Goal: Task Accomplishment & Management: Use online tool/utility

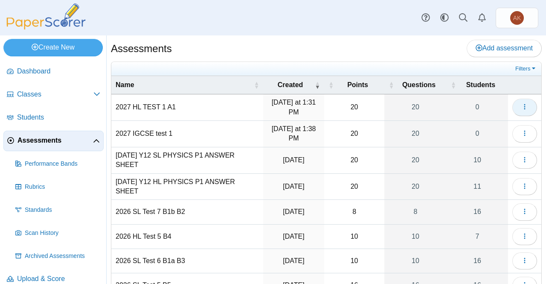
click at [521, 107] on icon "button" at bounding box center [524, 106] width 7 height 7
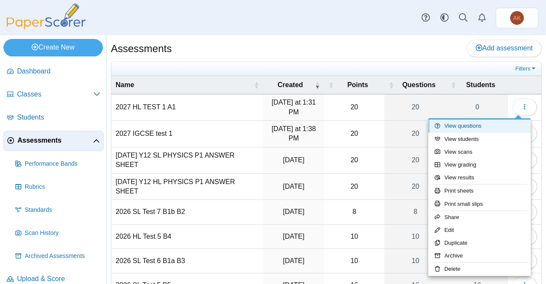
click at [479, 126] on link "View questions" at bounding box center [479, 125] width 102 height 13
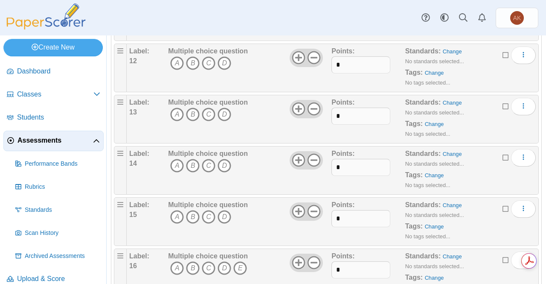
scroll to position [866, 0]
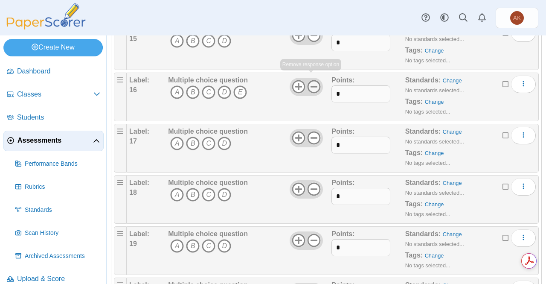
click at [315, 80] on icon at bounding box center [314, 87] width 14 height 14
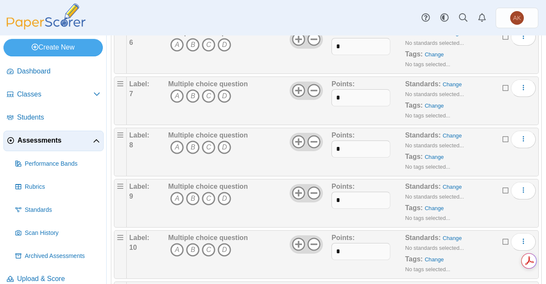
scroll to position [0, 0]
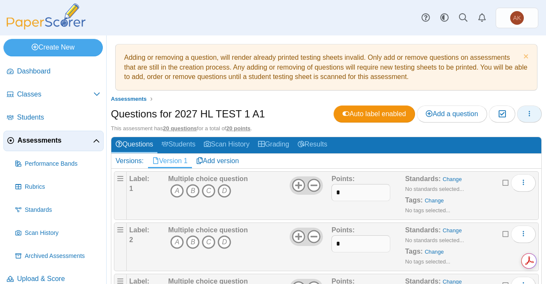
click at [526, 114] on icon "button" at bounding box center [529, 113] width 7 height 7
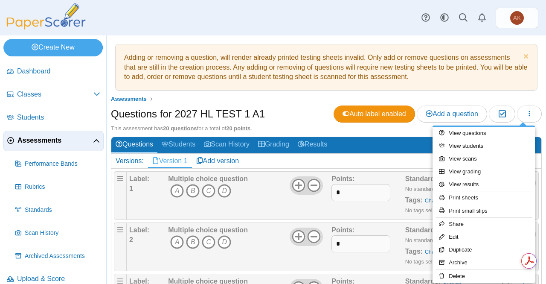
click at [476, 100] on ul "Assessments" at bounding box center [326, 99] width 431 height 9
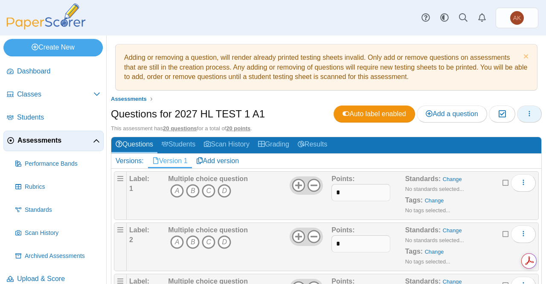
click at [532, 114] on button "button" at bounding box center [529, 113] width 25 height 17
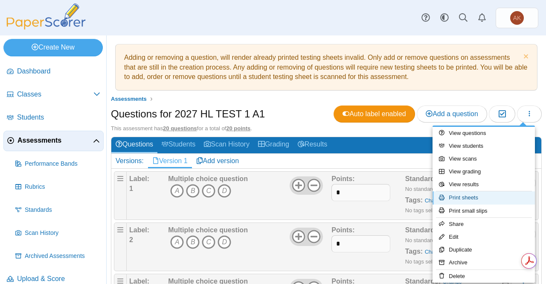
click at [474, 198] on link "Print sheets" at bounding box center [484, 197] width 102 height 13
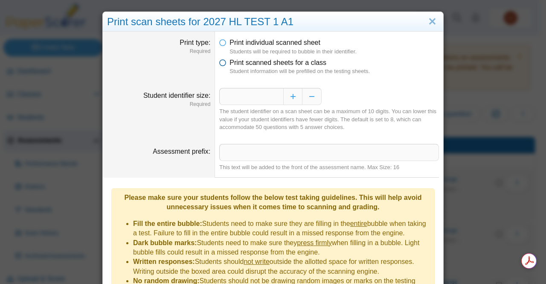
click at [253, 65] on span "Print scanned sheets for a class" at bounding box center [278, 62] width 97 height 7
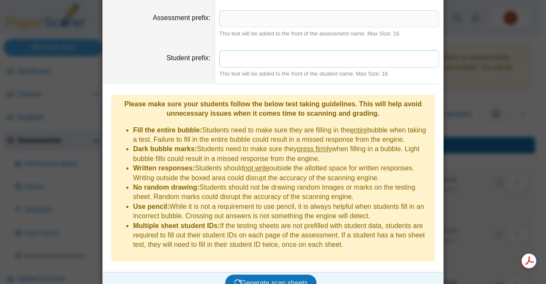
scroll to position [110, 0]
click at [262, 279] on span "Generate scan sheets" at bounding box center [271, 282] width 74 height 7
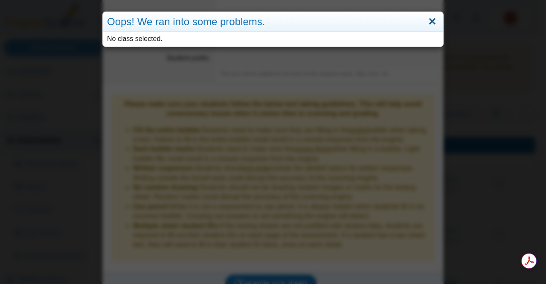
click at [430, 24] on link "Close" at bounding box center [432, 22] width 13 height 15
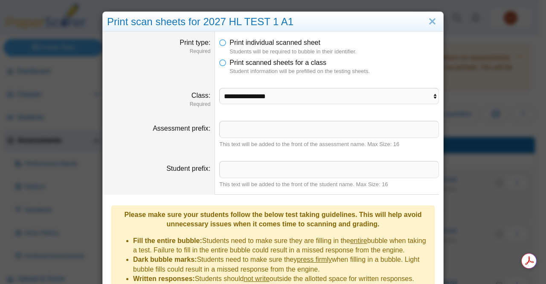
scroll to position [0, 0]
click at [295, 91] on select "**********" at bounding box center [329, 96] width 220 height 16
select select "**********"
click at [219, 88] on select "**********" at bounding box center [329, 96] width 220 height 16
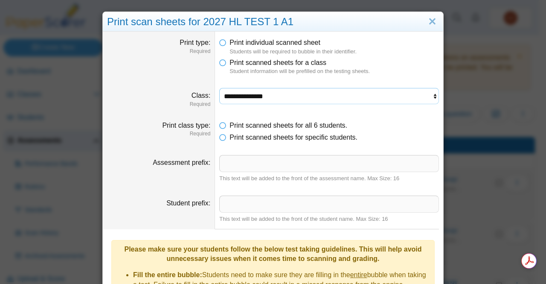
scroll to position [145, 0]
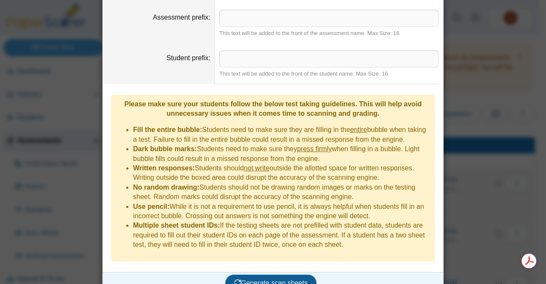
click at [261, 279] on span "Generate scan sheets" at bounding box center [271, 282] width 74 height 7
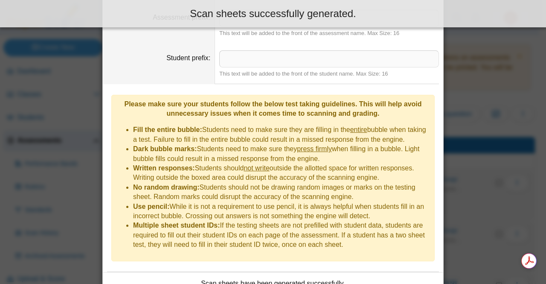
scroll to position [213, 0]
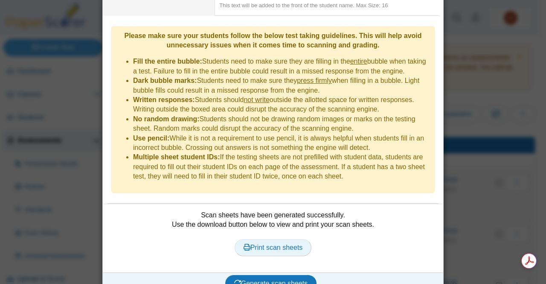
click at [282, 244] on span "Print scan sheets" at bounding box center [273, 247] width 59 height 7
click at [503, 57] on div "**********" at bounding box center [273, 142] width 546 height 284
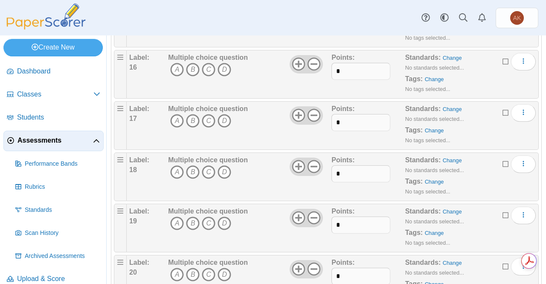
scroll to position [921, 0]
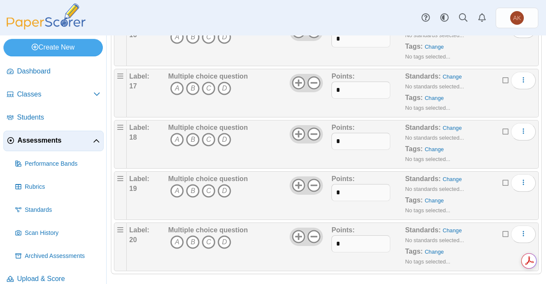
click at [503, 230] on icon at bounding box center [506, 233] width 7 height 6
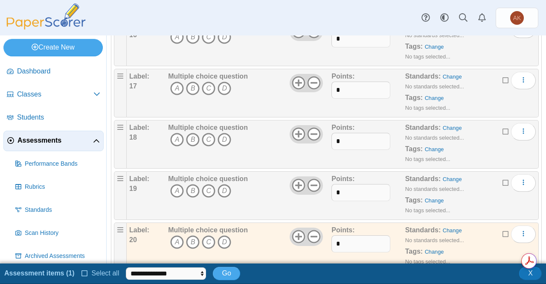
click at [503, 179] on icon at bounding box center [506, 182] width 7 height 6
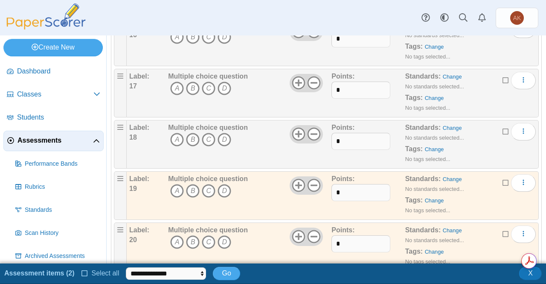
click at [193, 280] on ul "**********" at bounding box center [122, 273] width 236 height 15
click at [192, 274] on select "**********" at bounding box center [166, 273] width 80 height 13
select select "******"
click at [126, 267] on select "**********" at bounding box center [166, 273] width 80 height 13
click at [223, 274] on span "Go" at bounding box center [226, 272] width 9 height 7
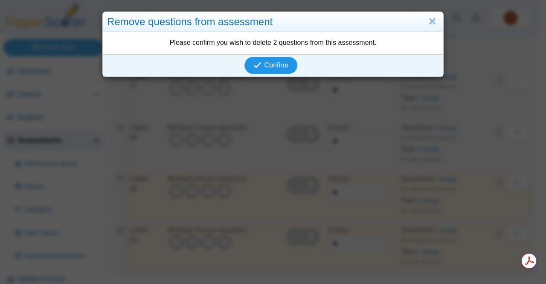
click at [276, 58] on button "Confirm" at bounding box center [270, 65] width 52 height 17
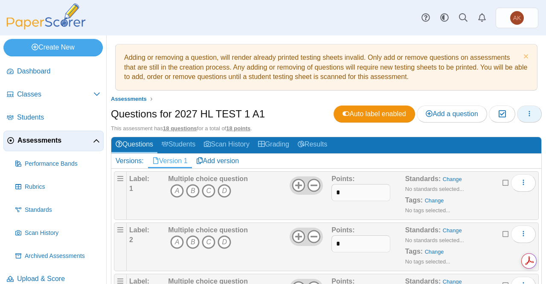
click at [523, 119] on button "button" at bounding box center [529, 113] width 25 height 17
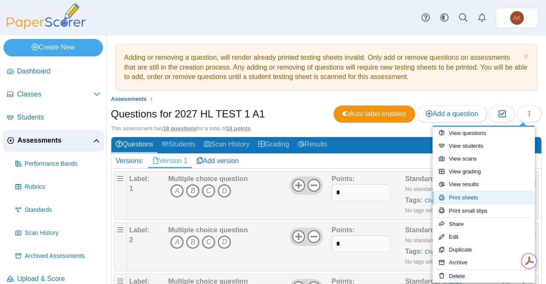
click at [480, 197] on link "Print sheets" at bounding box center [484, 197] width 102 height 13
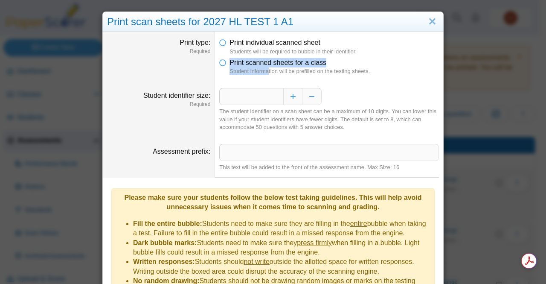
drag, startPoint x: 266, startPoint y: 72, endPoint x: 214, endPoint y: 62, distance: 53.0
click at [215, 62] on dd "Print individual scanned sheet Students will be required to bubble in their ide…" at bounding box center [329, 57] width 228 height 50
click at [224, 63] on li "Print scanned sheets for a class Student information will be prefilled on the t…" at bounding box center [329, 66] width 220 height 17
click at [219, 63] on icon at bounding box center [222, 61] width 7 height 6
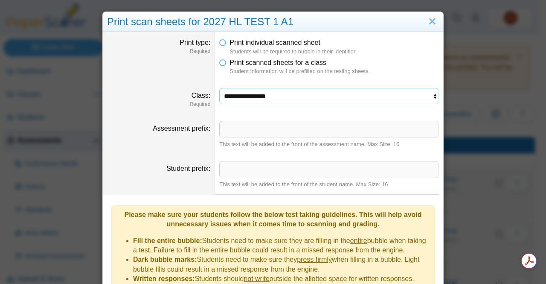
click at [313, 103] on select "**********" at bounding box center [329, 96] width 220 height 16
select select "**********"
click at [219, 88] on select "**********" at bounding box center [329, 96] width 220 height 16
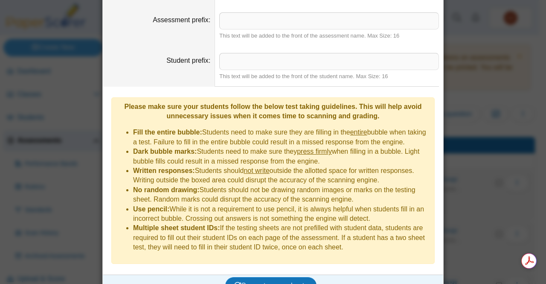
scroll to position [145, 0]
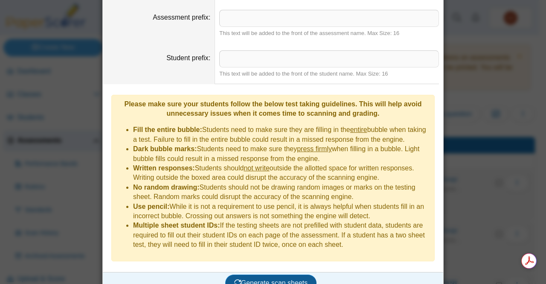
click at [249, 274] on button "Generate scan sheets" at bounding box center [271, 282] width 92 height 17
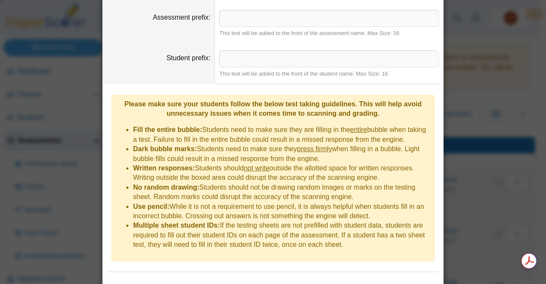
scroll to position [186, 0]
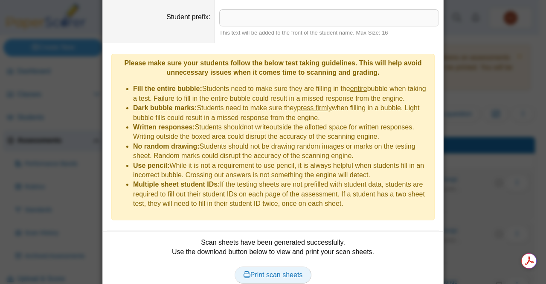
click at [249, 271] on span "Print scan sheets" at bounding box center [273, 274] width 59 height 7
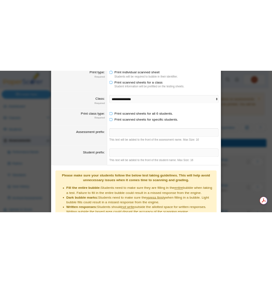
scroll to position [0, 0]
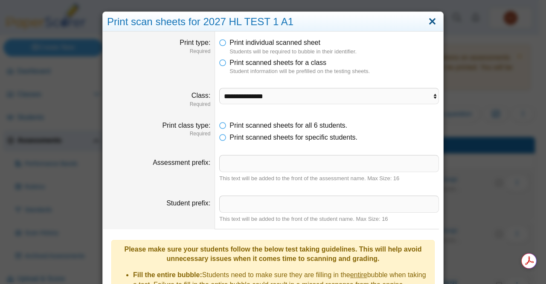
click at [429, 16] on link "Close" at bounding box center [432, 22] width 13 height 15
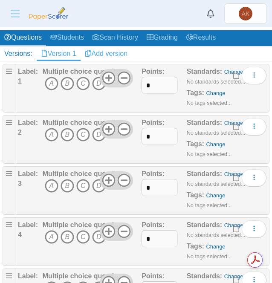
scroll to position [135, 0]
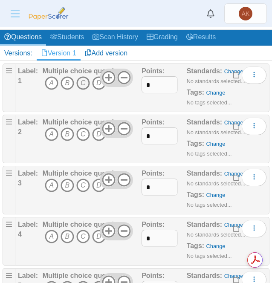
click at [82, 87] on icon "C" at bounding box center [83, 83] width 14 height 14
click at [65, 132] on icon "B" at bounding box center [68, 135] width 14 height 14
click at [51, 185] on icon "A" at bounding box center [52, 186] width 14 height 14
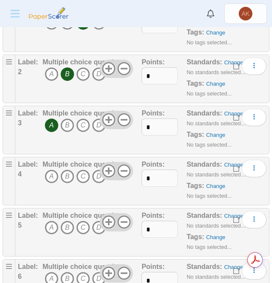
scroll to position [198, 0]
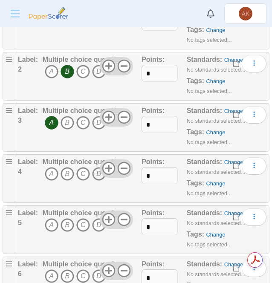
click at [94, 177] on icon "D" at bounding box center [99, 174] width 14 height 14
click at [94, 227] on icon "D" at bounding box center [99, 225] width 14 height 14
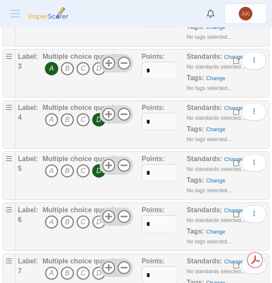
scroll to position [258, 0]
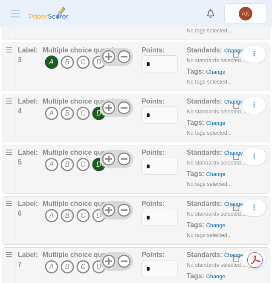
click at [70, 215] on icon "B" at bounding box center [68, 216] width 14 height 14
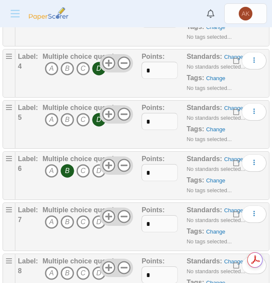
scroll to position [307, 0]
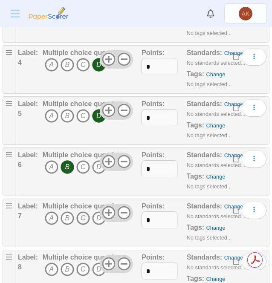
click at [81, 218] on icon "C" at bounding box center [83, 219] width 14 height 14
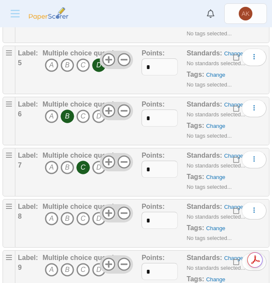
scroll to position [358, 0]
click at [49, 213] on icon "A" at bounding box center [52, 219] width 14 height 14
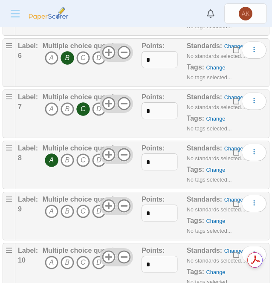
scroll to position [424, 0]
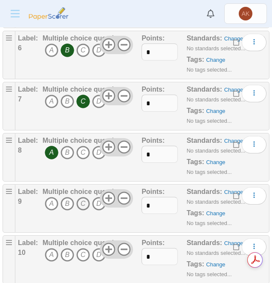
click at [81, 199] on icon "C" at bounding box center [83, 204] width 14 height 14
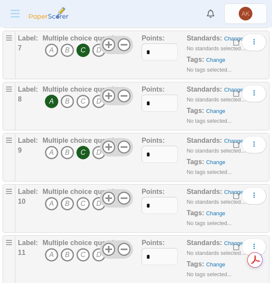
scroll to position [480, 0]
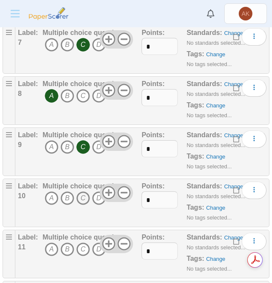
click at [81, 195] on icon "C" at bounding box center [83, 199] width 14 height 14
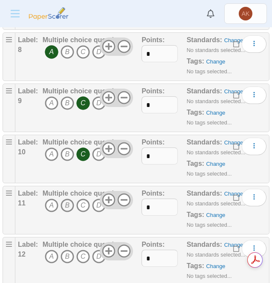
click at [66, 206] on icon "B" at bounding box center [68, 206] width 14 height 14
click at [67, 250] on icon "B" at bounding box center [68, 257] width 14 height 14
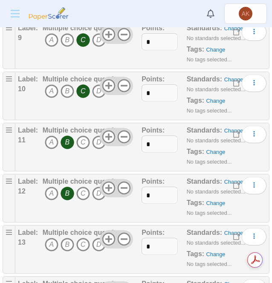
scroll to position [589, 0]
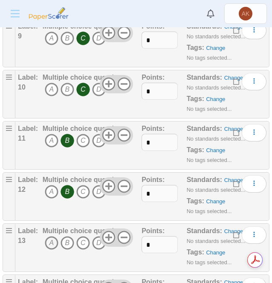
click at [49, 236] on icon "A" at bounding box center [52, 243] width 14 height 14
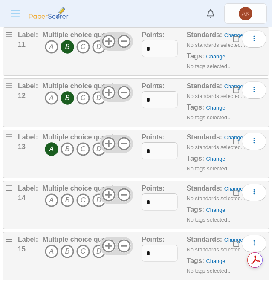
scroll to position [683, 0]
click at [68, 198] on icon "B" at bounding box center [68, 200] width 14 height 14
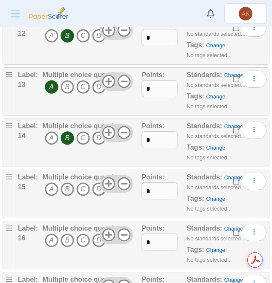
click at [67, 184] on icon "B" at bounding box center [68, 190] width 14 height 14
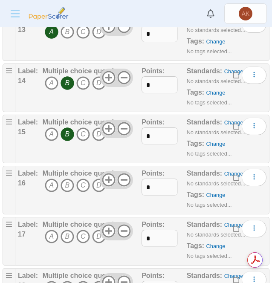
scroll to position [805, 0]
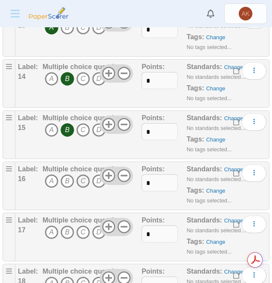
click at [82, 176] on icon "C" at bounding box center [83, 181] width 14 height 14
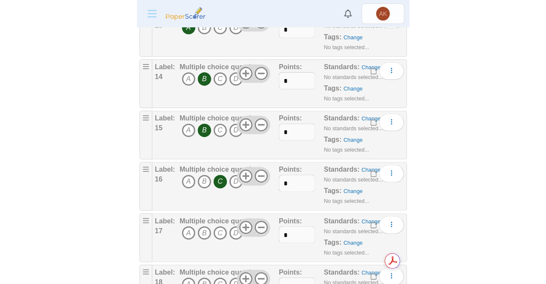
scroll to position [848, 0]
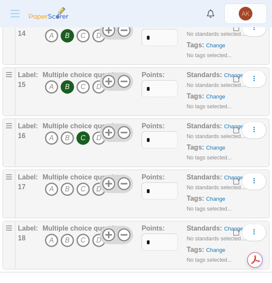
click at [95, 188] on icon "D" at bounding box center [99, 190] width 14 height 14
click at [55, 239] on icon "A" at bounding box center [52, 241] width 14 height 14
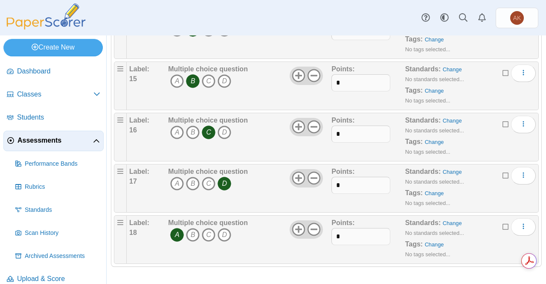
scroll to position [812, 0]
